Goal: Use online tool/utility: Utilize a website feature to perform a specific function

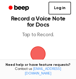
scroll to position [10, 0]
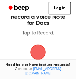
click at [41, 53] on span "button" at bounding box center [37, 51] width 15 height 15
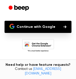
scroll to position [52, 0]
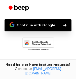
click at [41, 25] on button "Continue with Google" at bounding box center [38, 25] width 67 height 12
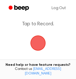
scroll to position [21, 0]
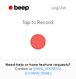
click at [37, 43] on span "button" at bounding box center [38, 42] width 14 height 14
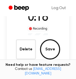
scroll to position [45, 0]
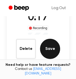
click at [50, 48] on button "Save" at bounding box center [50, 49] width 20 height 20
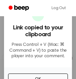
scroll to position [46, 0]
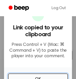
click at [40, 74] on button "OK" at bounding box center [38, 78] width 60 height 11
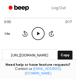
click at [39, 33] on icon at bounding box center [38, 33] width 3 height 3
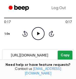
click at [68, 54] on button "Copy" at bounding box center [65, 54] width 15 height 9
